Goal: Transaction & Acquisition: Purchase product/service

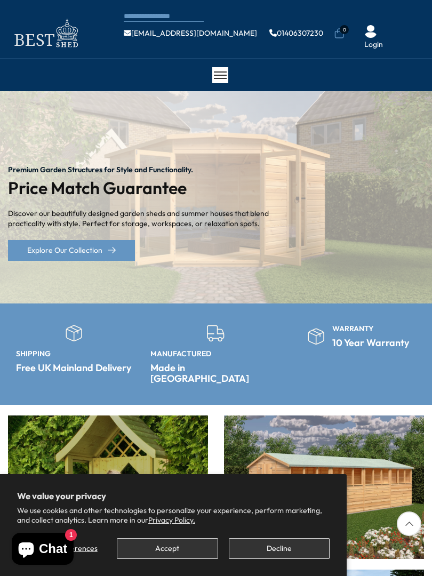
scroll to position [320, 0]
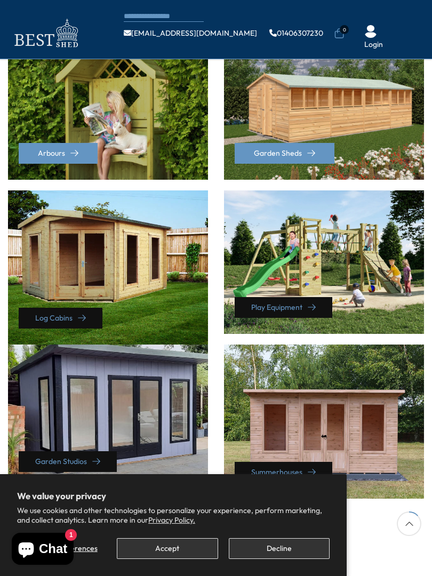
click at [238, 297] on link "Play Equipment" at bounding box center [284, 307] width 98 height 21
